Goal: Task Accomplishment & Management: Complete application form

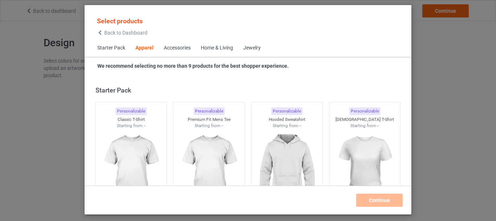
scroll to position [271, 0]
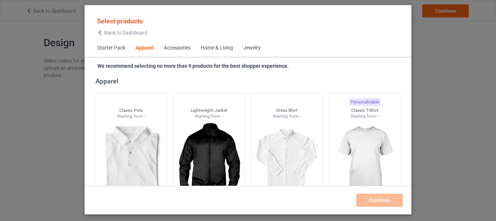
click at [99, 32] on icon at bounding box center [100, 32] width 6 height 5
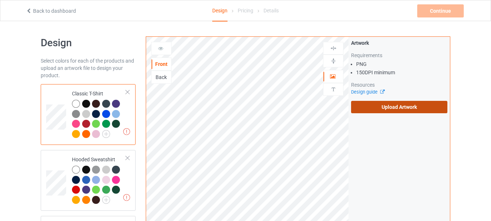
click at [388, 106] on label "Upload Artwork" at bounding box center [399, 107] width 96 height 12
click at [0, 0] on input "Upload Artwork" at bounding box center [0, 0] width 0 height 0
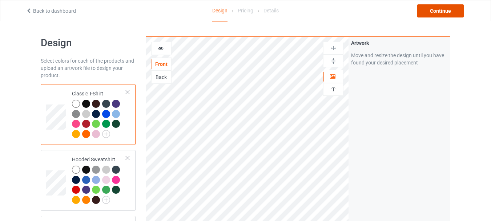
click at [438, 9] on div "Continue" at bounding box center [440, 10] width 47 height 13
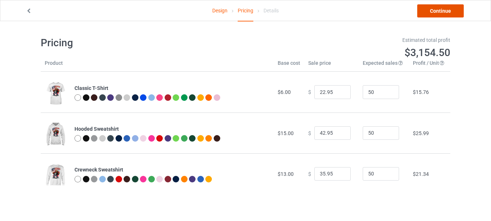
click at [443, 12] on link "Continue" at bounding box center [440, 10] width 47 height 13
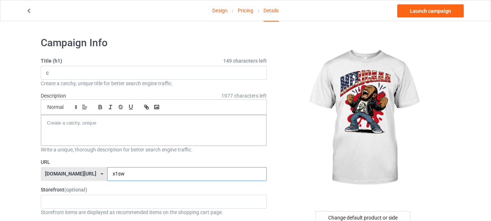
click at [148, 174] on input "x1sw" at bounding box center [186, 174] width 159 height 14
type input "x1swy"
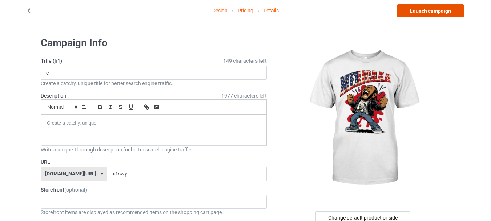
click at [426, 11] on link "Launch campaign" at bounding box center [430, 10] width 67 height 13
